Goal: Navigation & Orientation: Find specific page/section

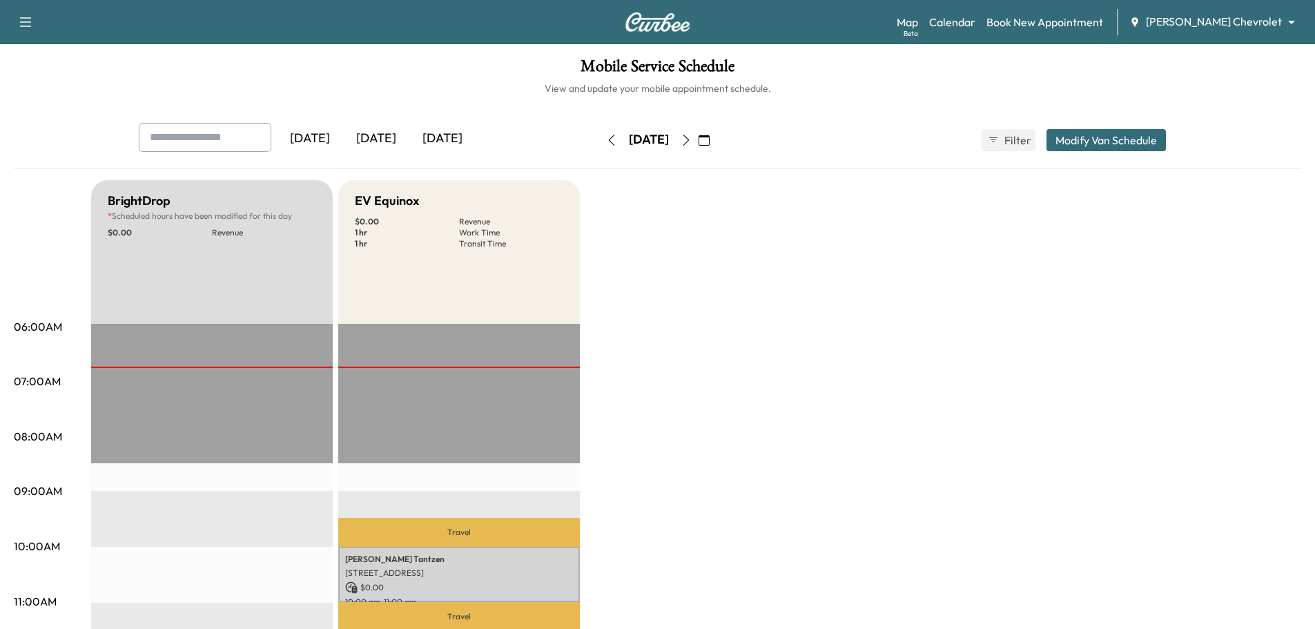
click at [692, 142] on icon "button" at bounding box center [686, 140] width 11 height 11
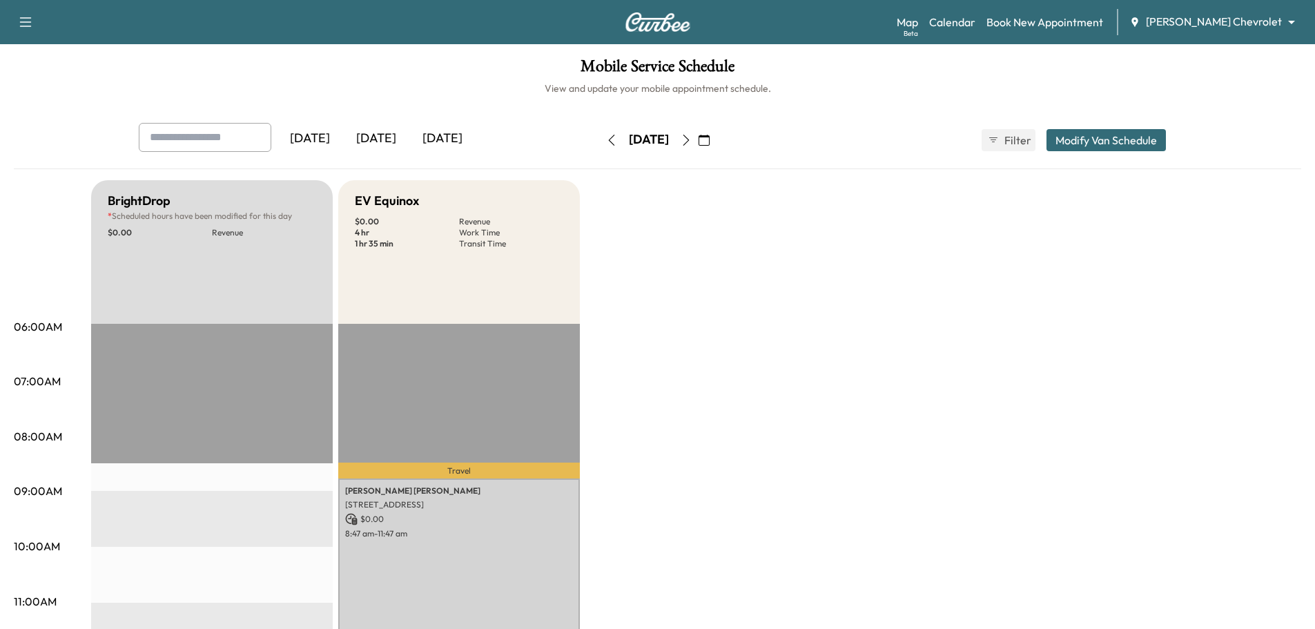
click at [692, 139] on icon "button" at bounding box center [686, 140] width 11 height 11
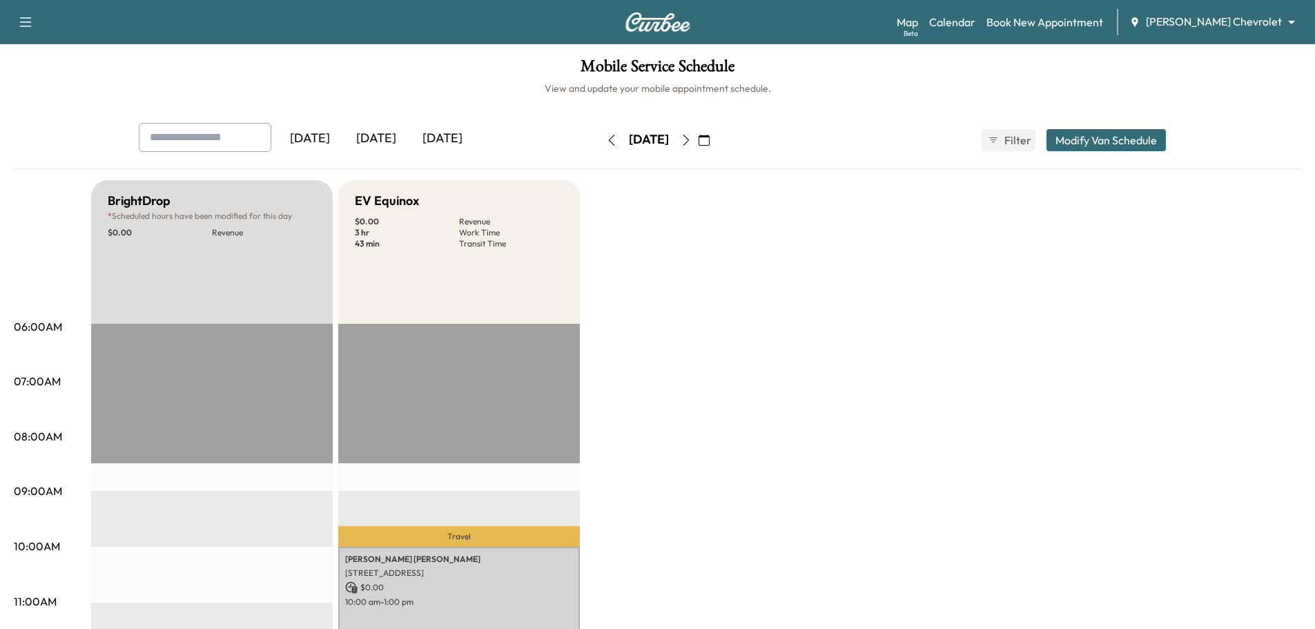
click at [692, 139] on icon "button" at bounding box center [686, 140] width 11 height 11
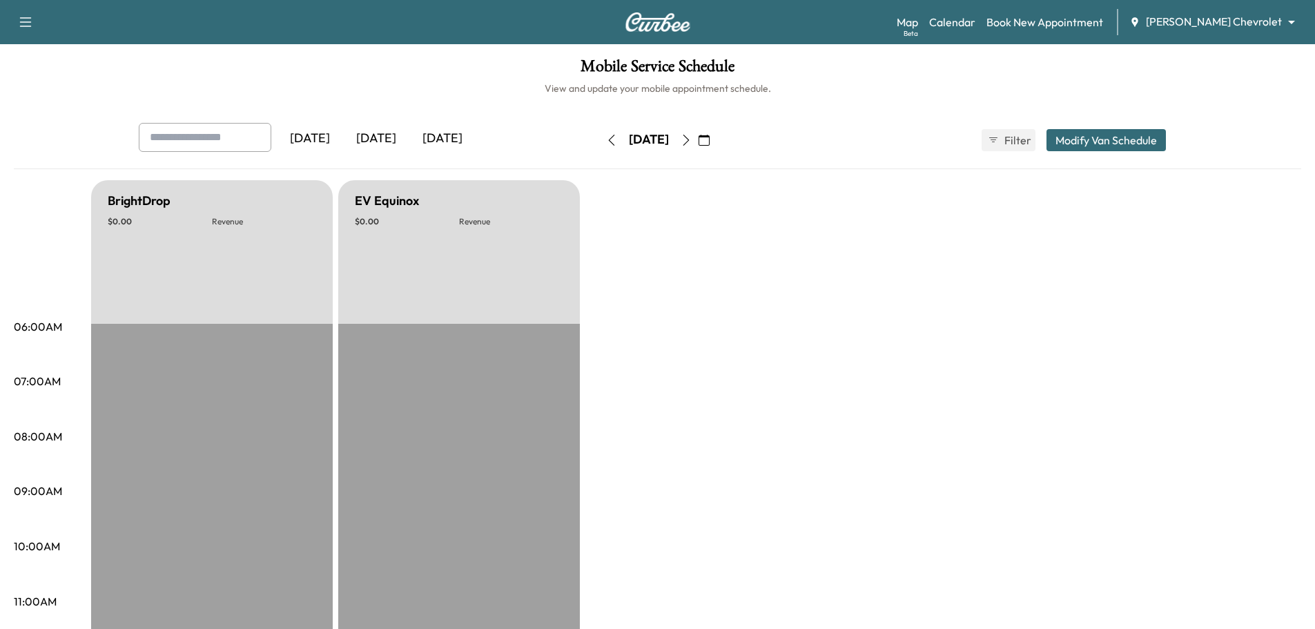
click at [692, 139] on icon "button" at bounding box center [686, 140] width 11 height 11
click at [716, 139] on button "button" at bounding box center [704, 140] width 23 height 22
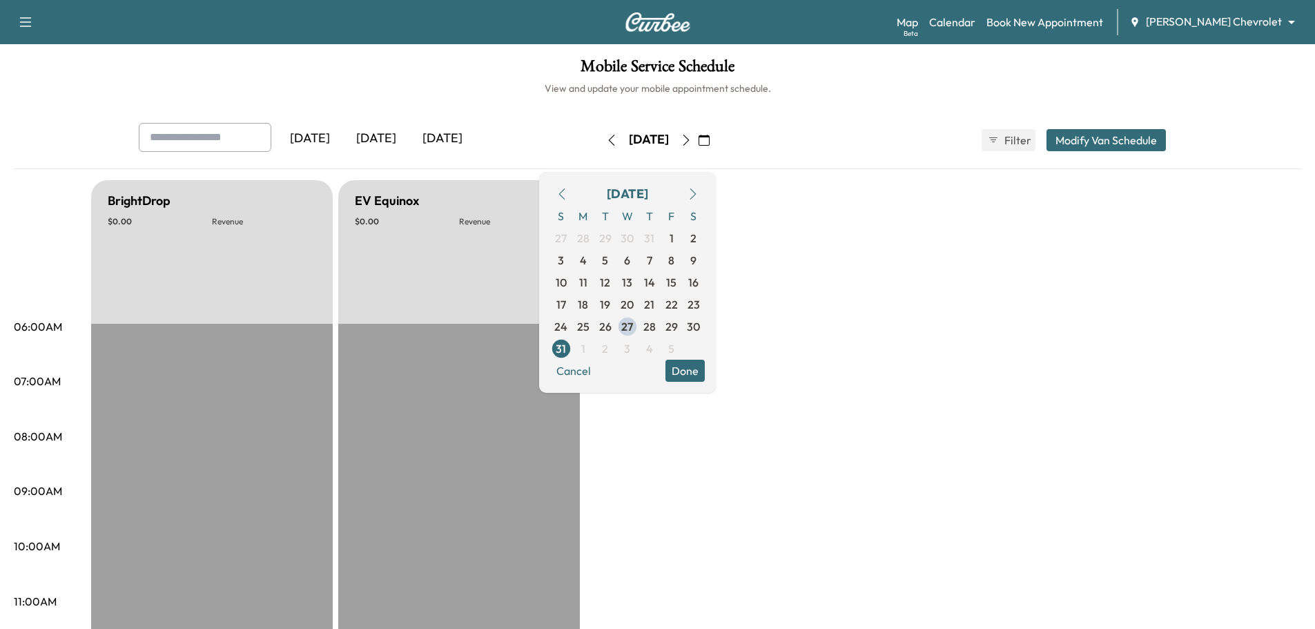
click at [692, 139] on icon "button" at bounding box center [686, 140] width 11 height 11
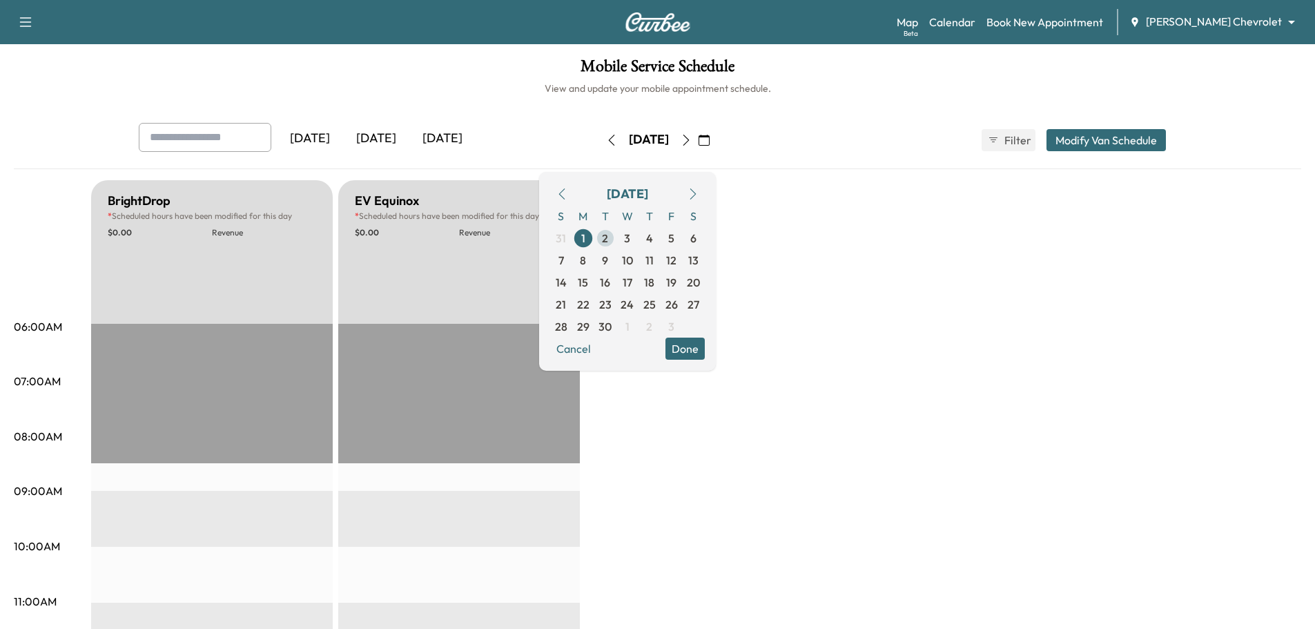
click at [608, 235] on span "2" at bounding box center [605, 238] width 6 height 17
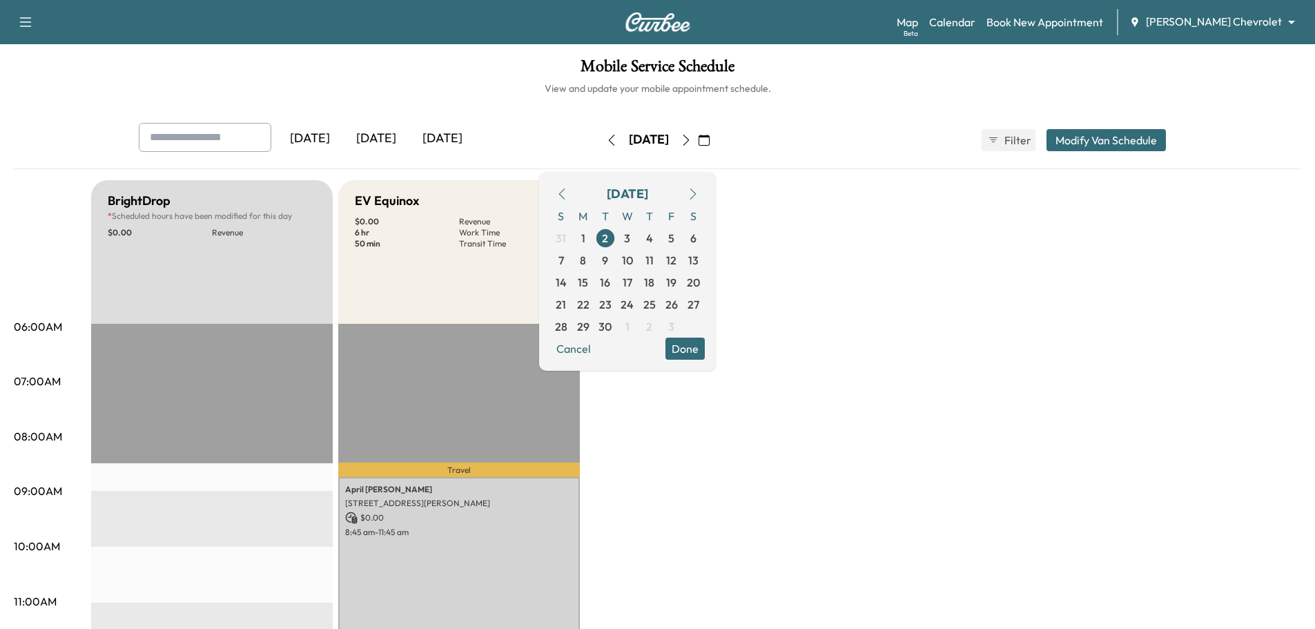
click at [568, 195] on icon "button" at bounding box center [562, 193] width 11 height 11
click at [633, 324] on span "27" at bounding box center [627, 326] width 12 height 17
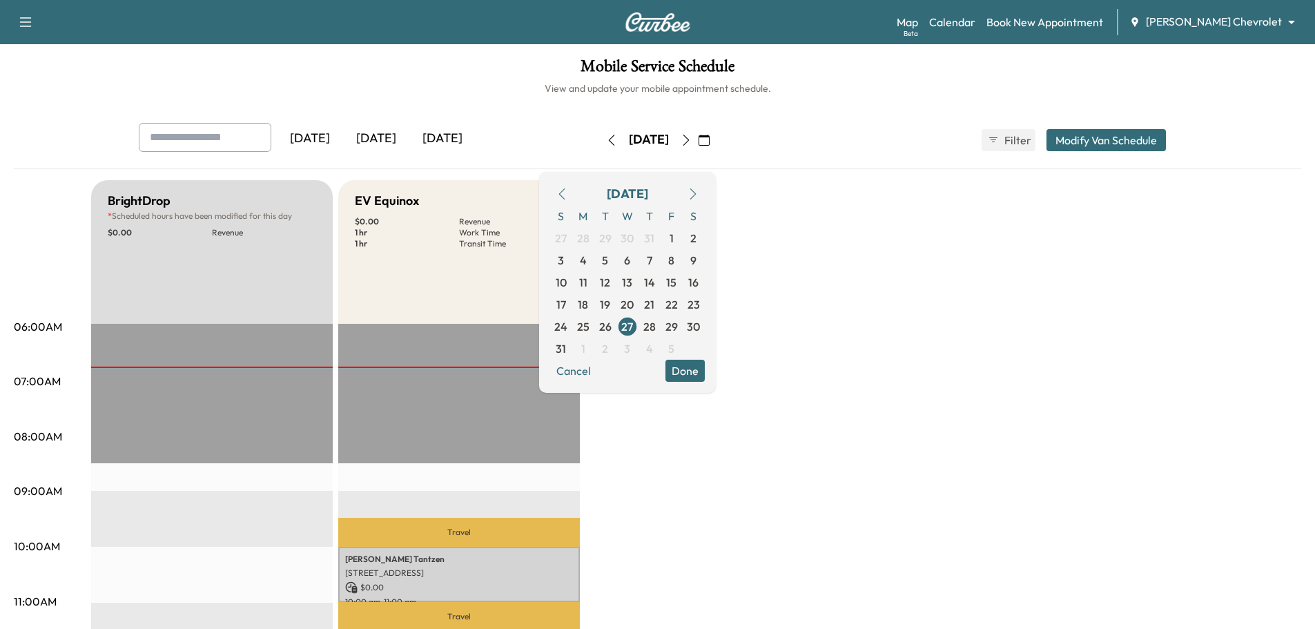
click at [1225, 22] on body "Support Log Out Map Beta Calendar Book New Appointment [PERSON_NAME] Chevrolet …" at bounding box center [657, 314] width 1315 height 629
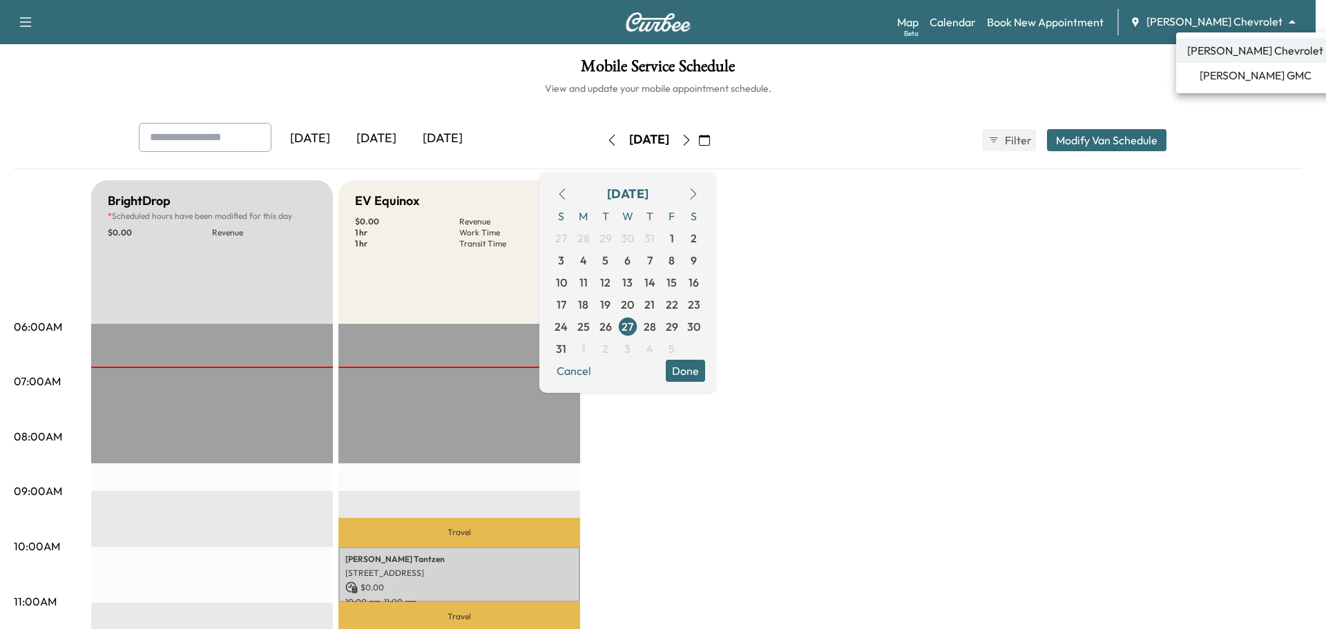
click at [1228, 74] on span "[PERSON_NAME] GMC" at bounding box center [1255, 75] width 112 height 17
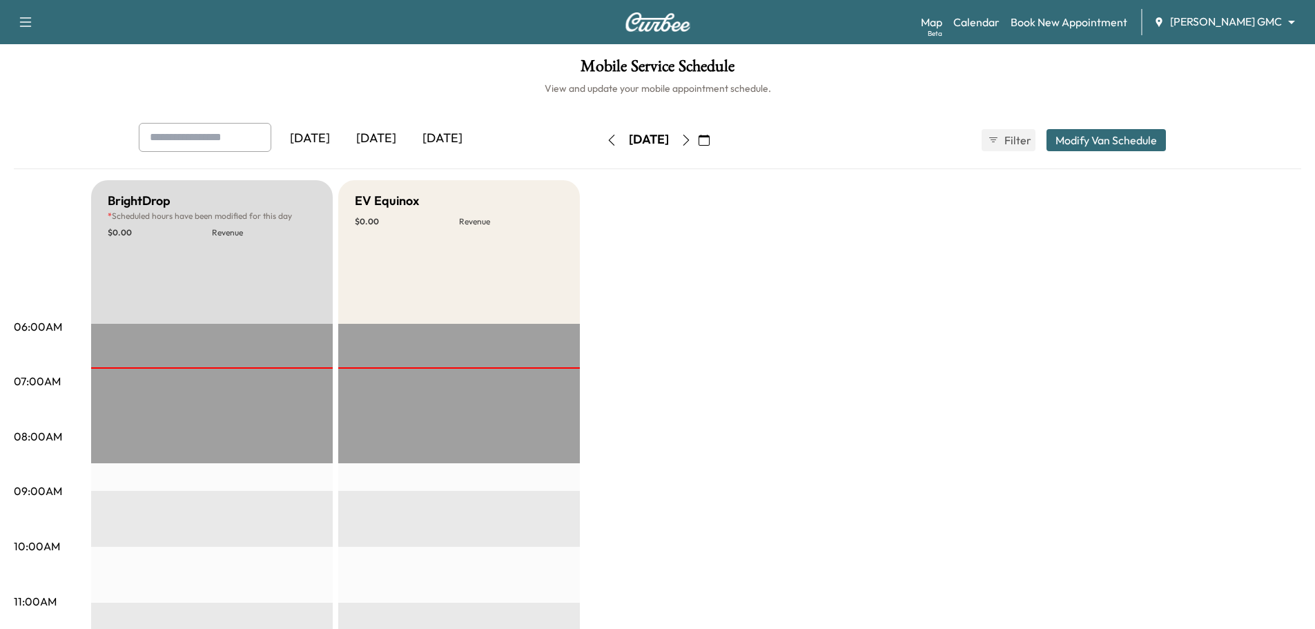
click at [1226, 18] on body "Support Log Out Map Beta Calendar Book New Appointment [PERSON_NAME] GMC ******…" at bounding box center [657, 314] width 1315 height 629
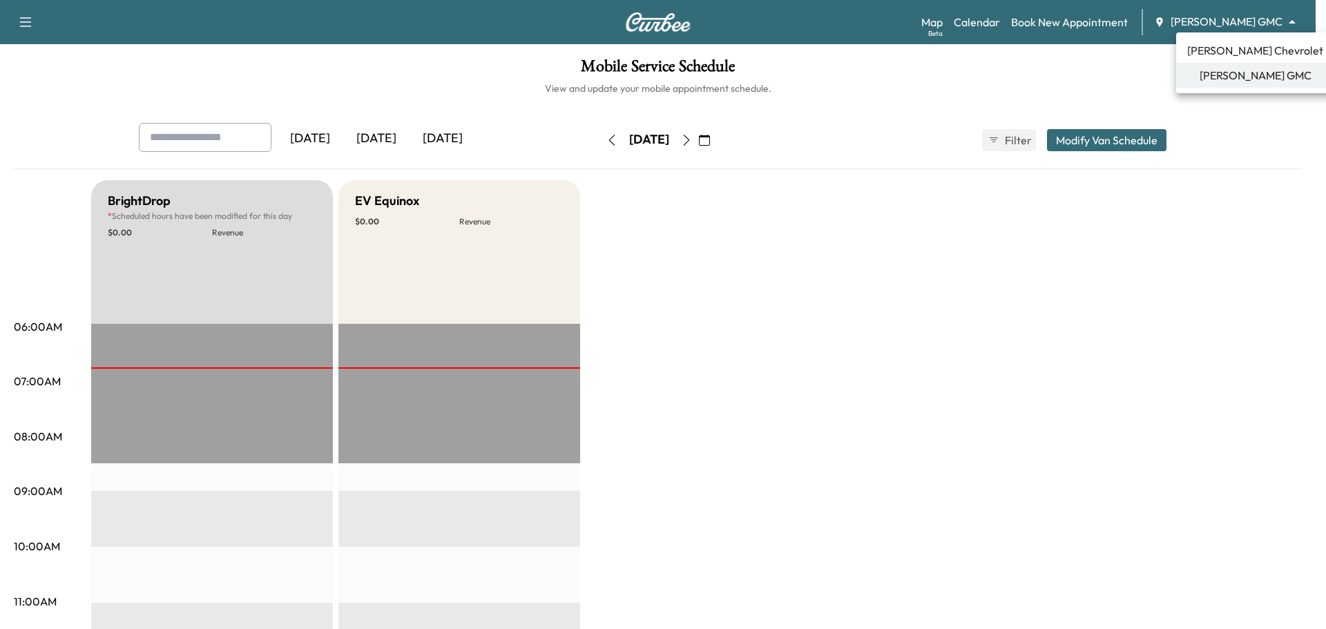
click at [1232, 50] on span "[PERSON_NAME] Chevrolet" at bounding box center [1255, 50] width 136 height 17
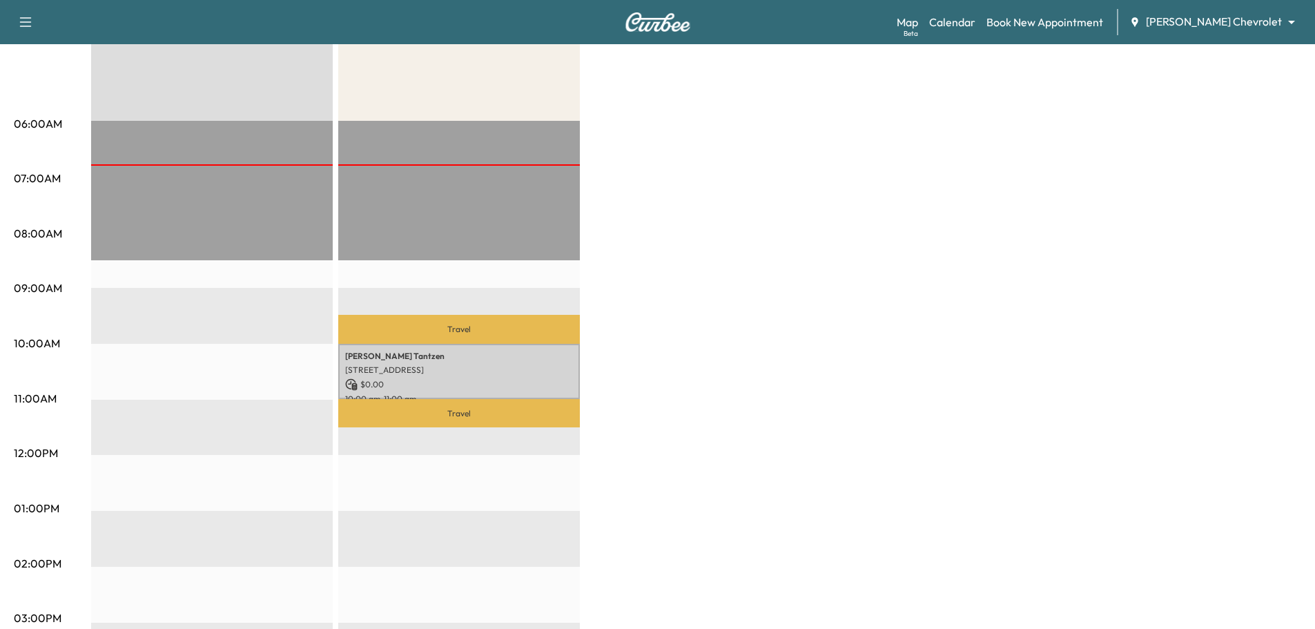
scroll to position [207, 0]
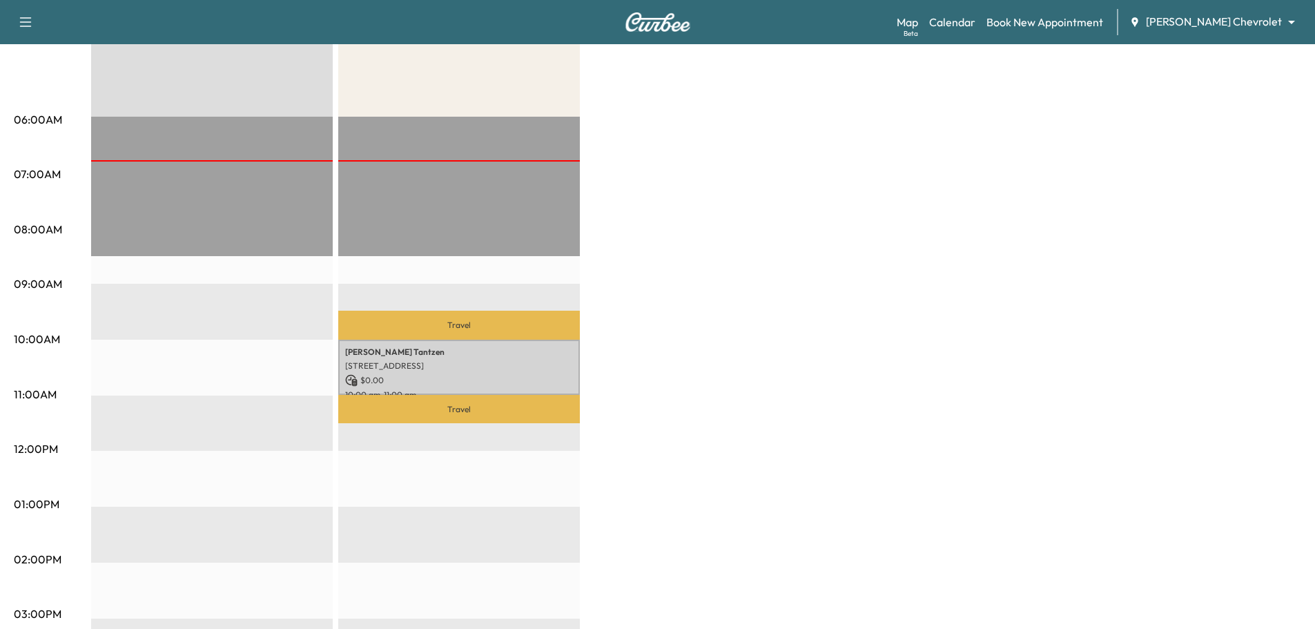
click at [831, 248] on div "BrightDrop * Scheduled hours have been modified for this day $ 0.00 Revenue EST…" at bounding box center [696, 491] width 1210 height 1036
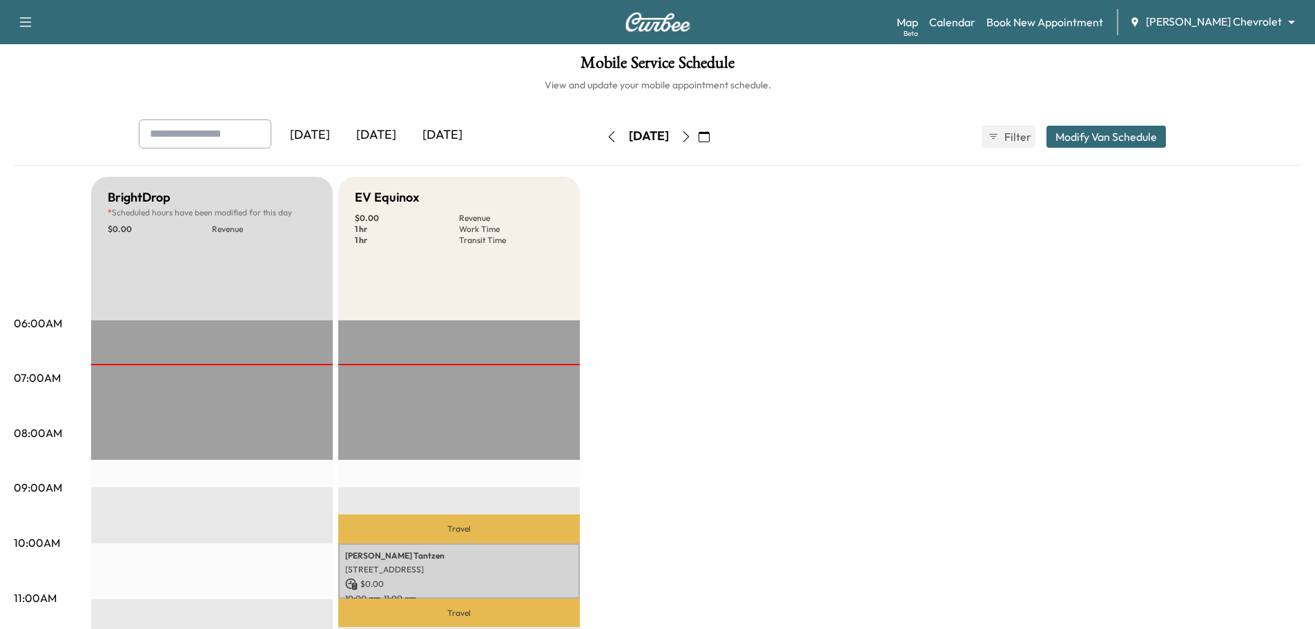
scroll to position [0, 0]
